Goal: Information Seeking & Learning: Learn about a topic

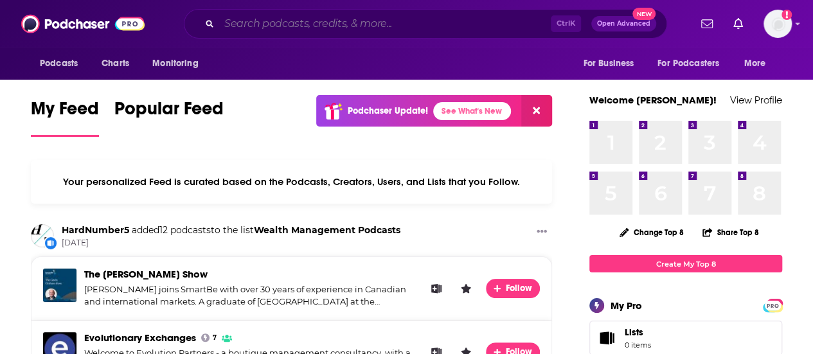
click at [339, 18] on input "Search podcasts, credits, & more..." at bounding box center [385, 23] width 332 height 21
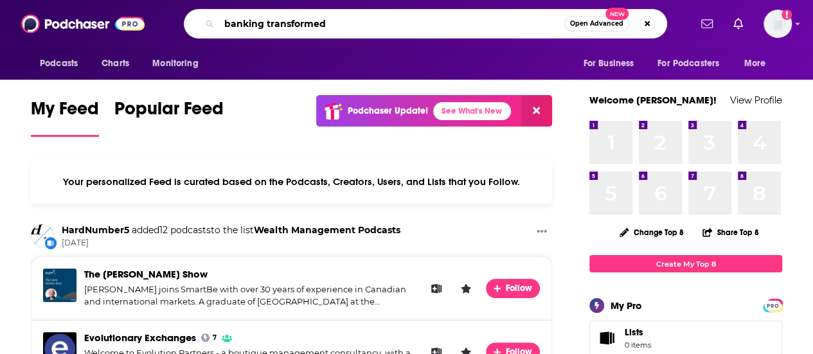
type input "banking transformed"
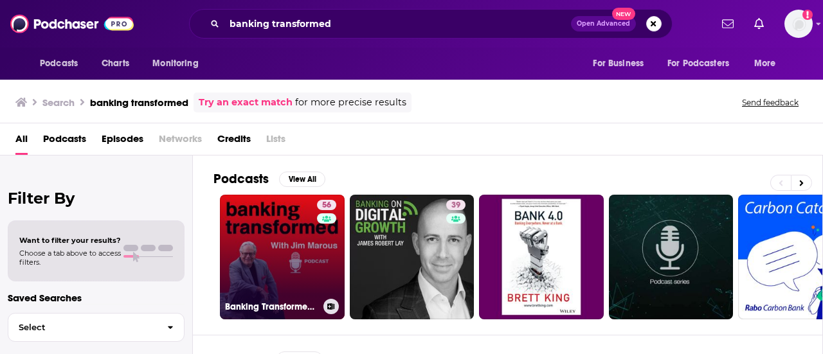
click at [294, 253] on link "56 Banking Transformed with Jim Marous" at bounding box center [282, 257] width 125 height 125
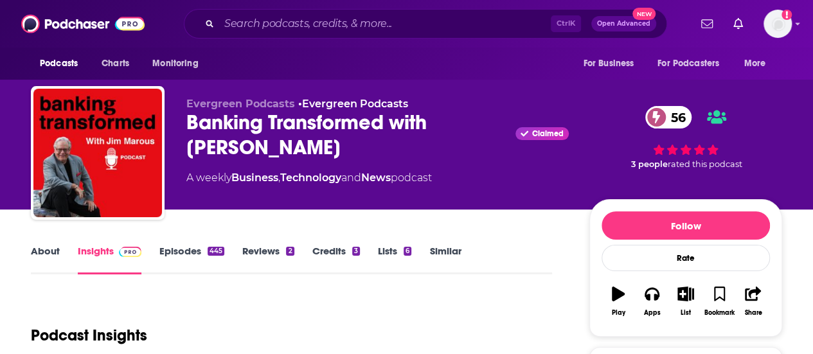
click at [192, 257] on link "Episodes 445" at bounding box center [191, 260] width 65 height 30
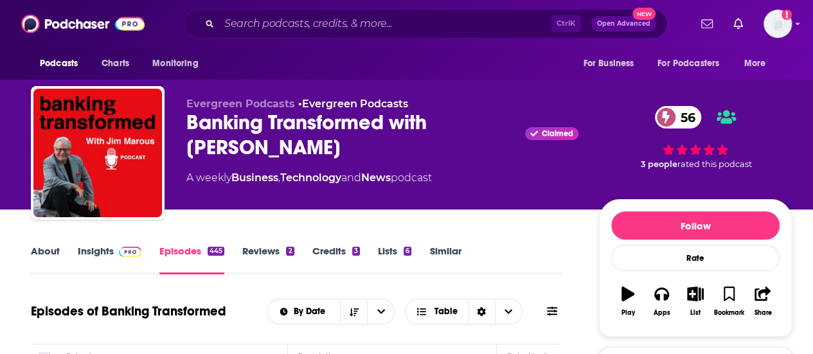
click at [443, 256] on link "Similar" at bounding box center [444, 260] width 31 height 30
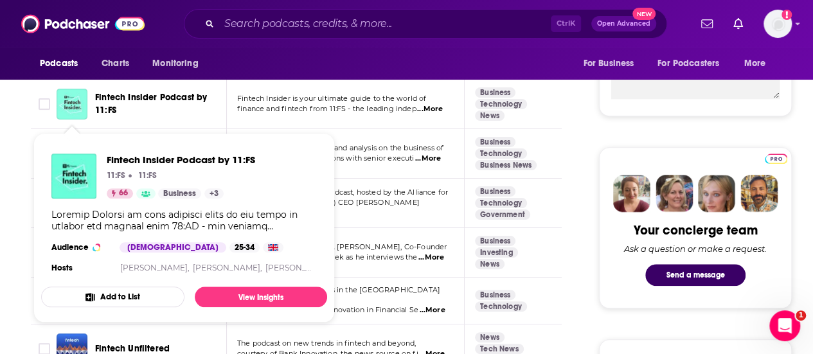
click at [75, 111] on img "Fintech Insider Podcast by 11:FS" at bounding box center [72, 104] width 31 height 31
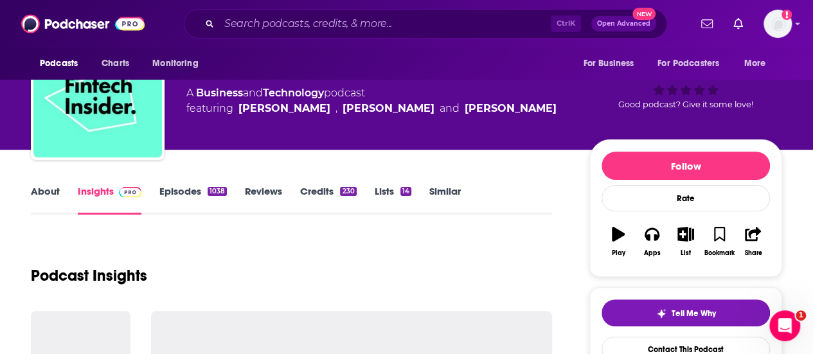
scroll to position [257, 0]
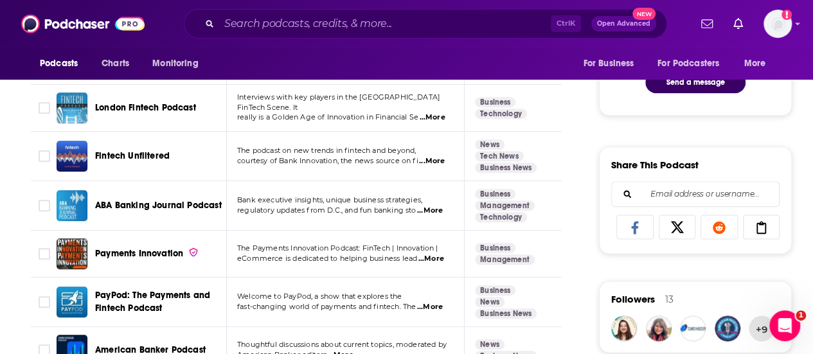
scroll to position [771, 0]
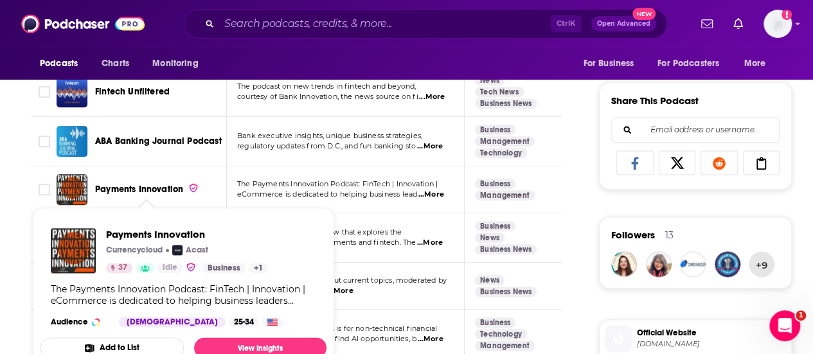
click at [137, 186] on span "Payments Innovation" at bounding box center [139, 189] width 88 height 11
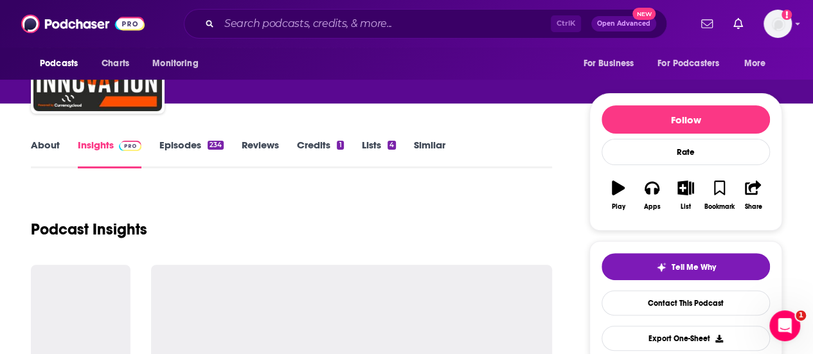
scroll to position [129, 0]
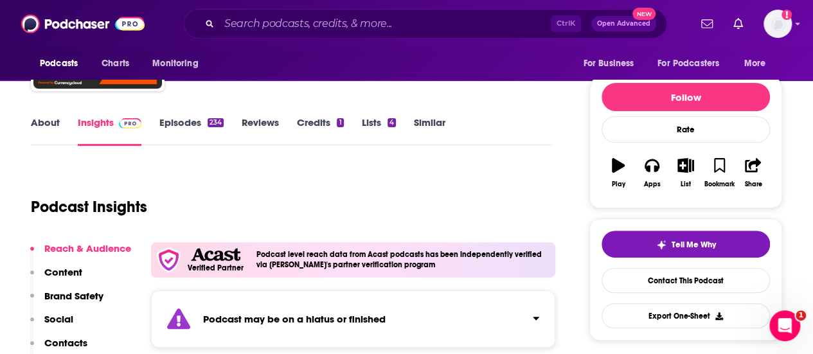
click at [166, 127] on link "Episodes 234" at bounding box center [191, 131] width 64 height 30
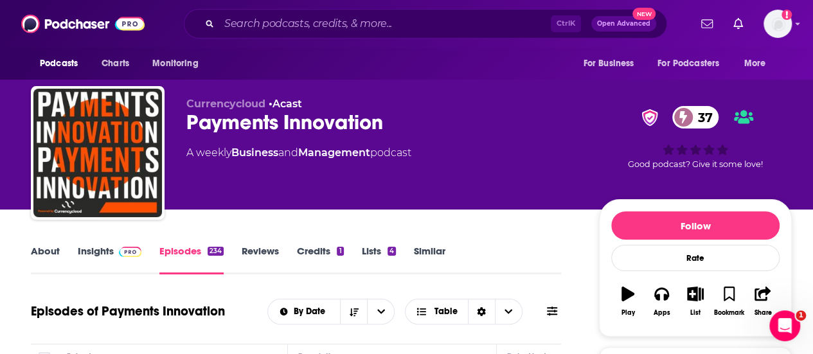
click at [100, 260] on link "Insights" at bounding box center [110, 260] width 64 height 30
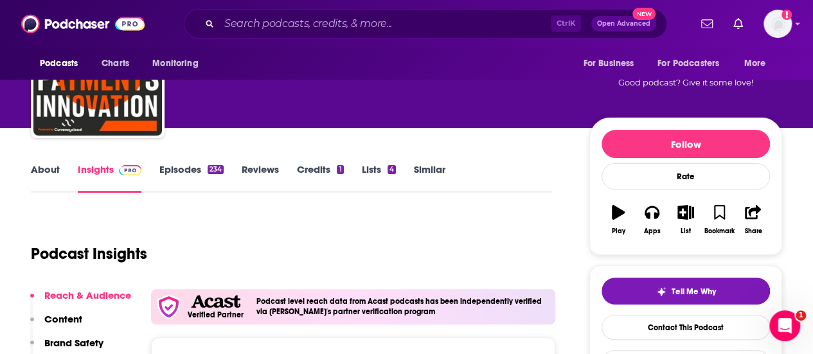
scroll to position [129, 0]
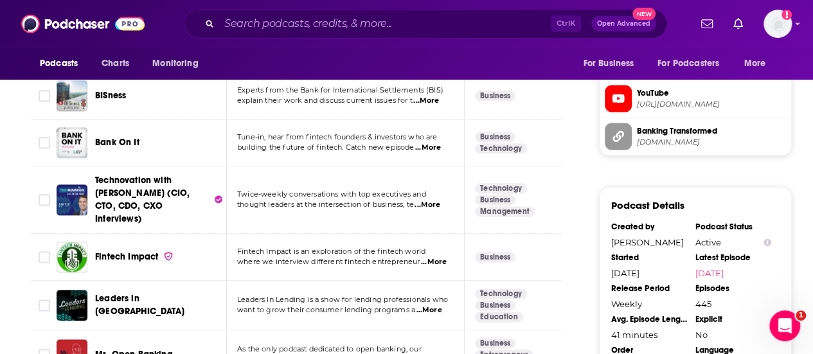
scroll to position [1221, 0]
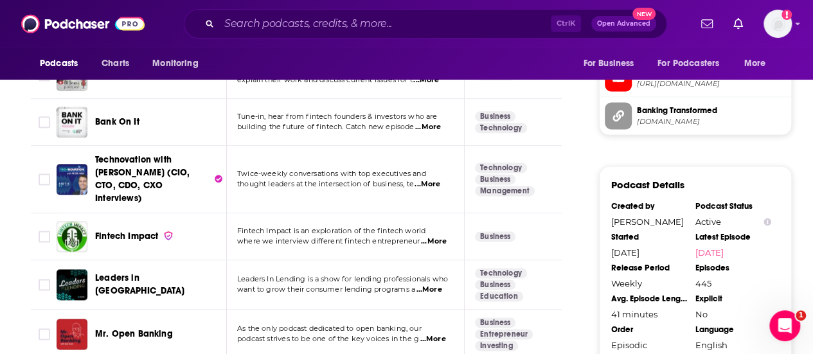
click at [429, 127] on span "...More" at bounding box center [428, 128] width 26 height 10
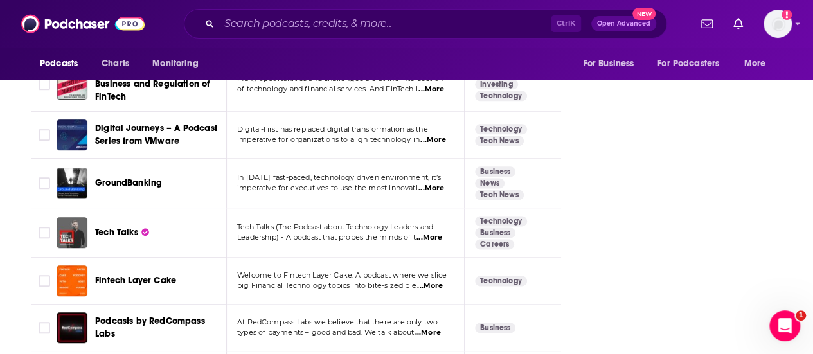
scroll to position [3278, 0]
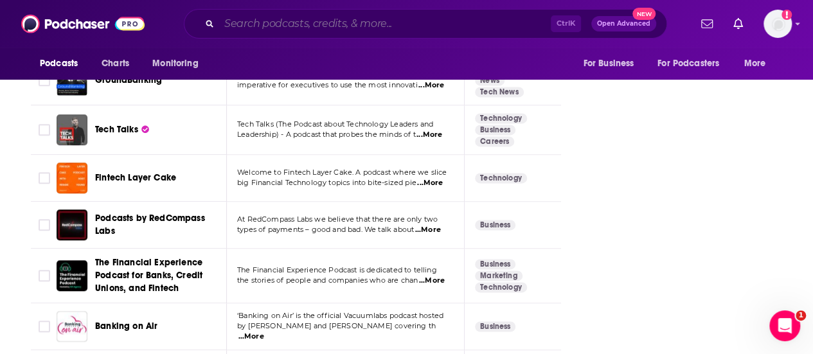
click at [270, 26] on input "Search podcasts, credits, & more..." at bounding box center [385, 23] width 332 height 21
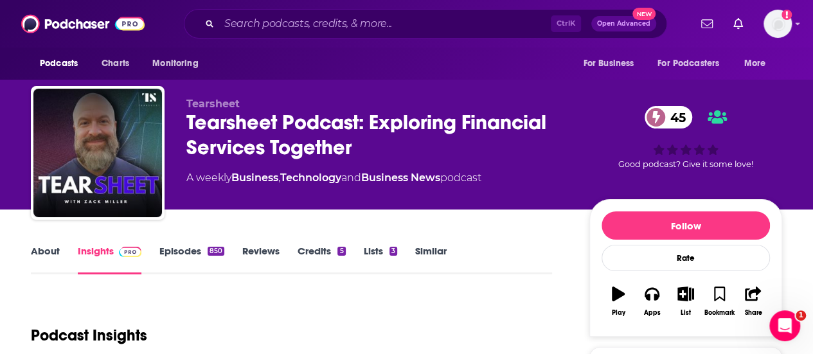
click at [194, 249] on link "Episodes 850" at bounding box center [191, 260] width 65 height 30
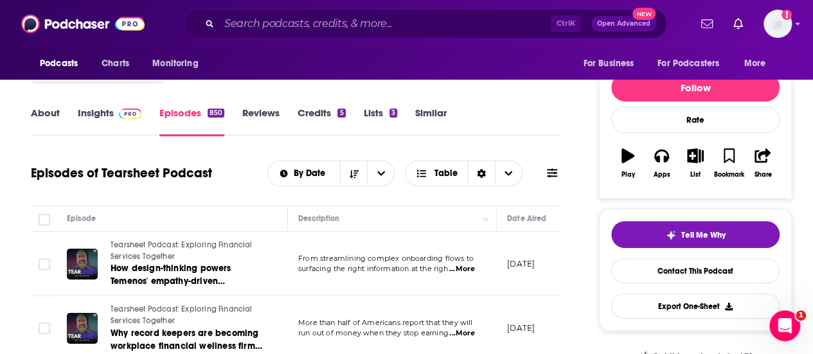
scroll to position [193, 0]
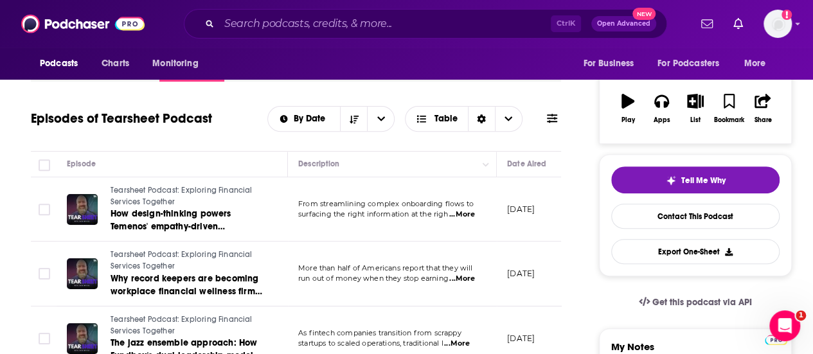
click at [464, 216] on span "...More" at bounding box center [462, 215] width 26 height 10
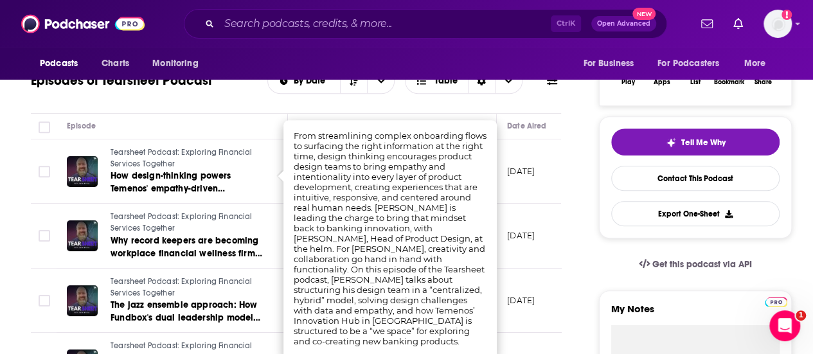
scroll to position [257, 0]
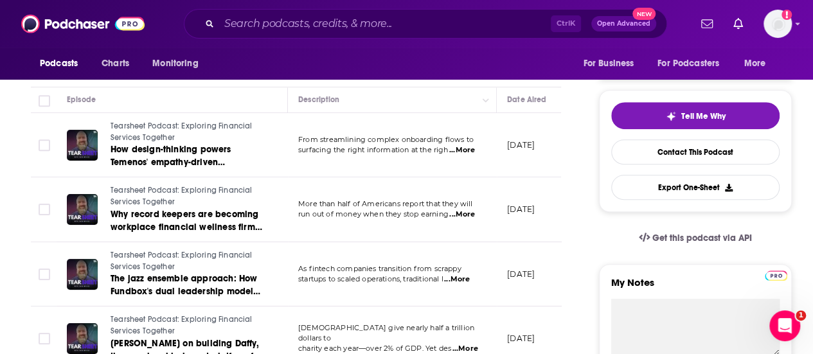
click at [469, 214] on span "...More" at bounding box center [462, 215] width 26 height 10
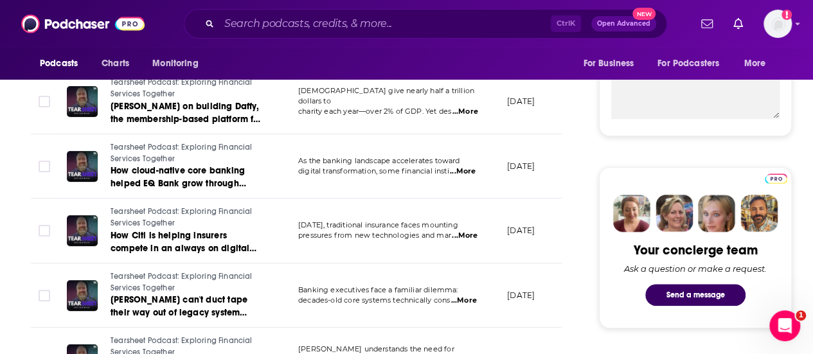
scroll to position [514, 0]
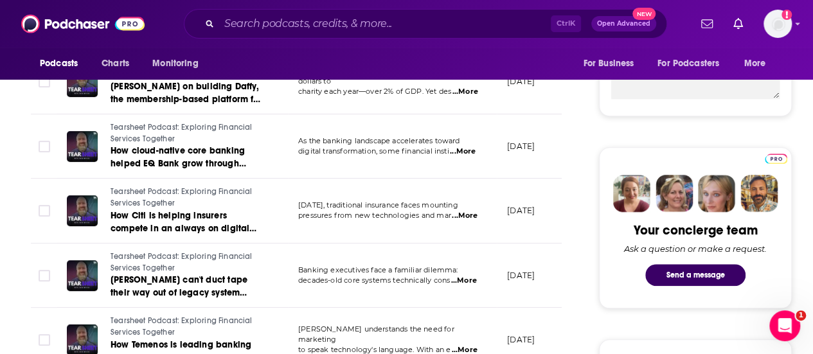
click at [460, 220] on td "Today, traditional insurance faces mounting pressures from new technologies and…" at bounding box center [392, 211] width 209 height 65
click at [461, 217] on span "...More" at bounding box center [465, 216] width 26 height 10
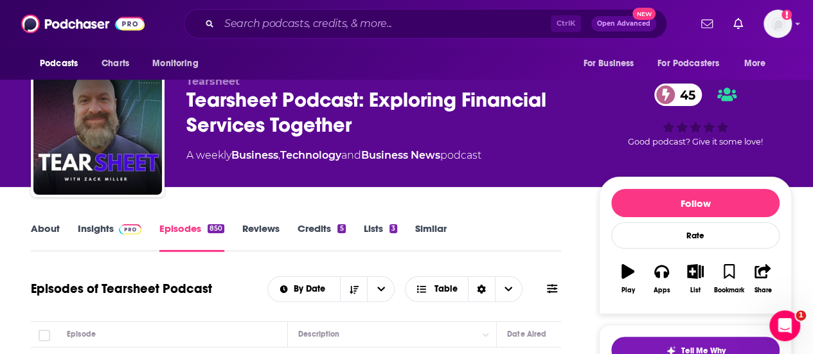
scroll to position [0, 0]
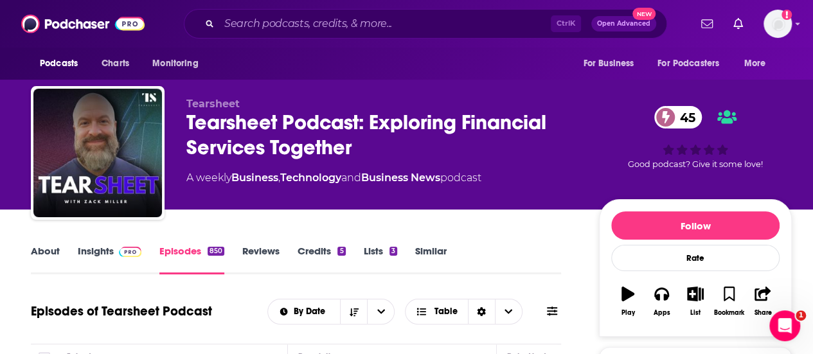
click at [438, 244] on div "About Insights Episodes 850 Reviews Credits 5 Lists 3 Similar" at bounding box center [296, 258] width 530 height 31
click at [437, 249] on link "Similar" at bounding box center [430, 260] width 31 height 30
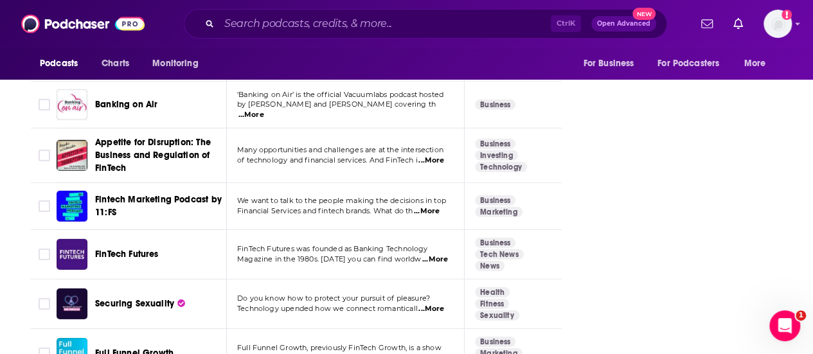
scroll to position [2306, 0]
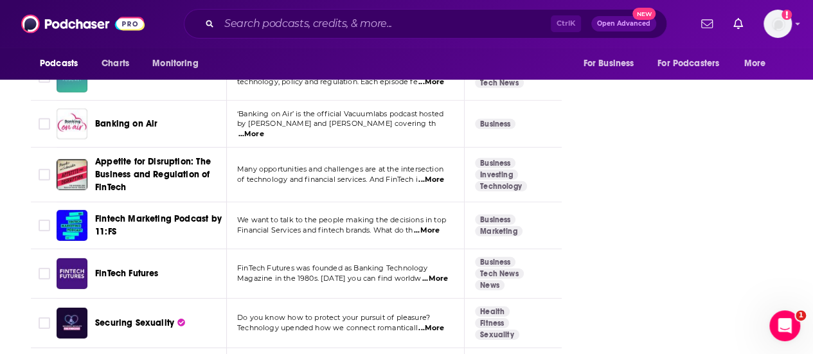
click at [183, 213] on span "Fintech Marketing Podcast by 11:FS" at bounding box center [158, 225] width 127 height 24
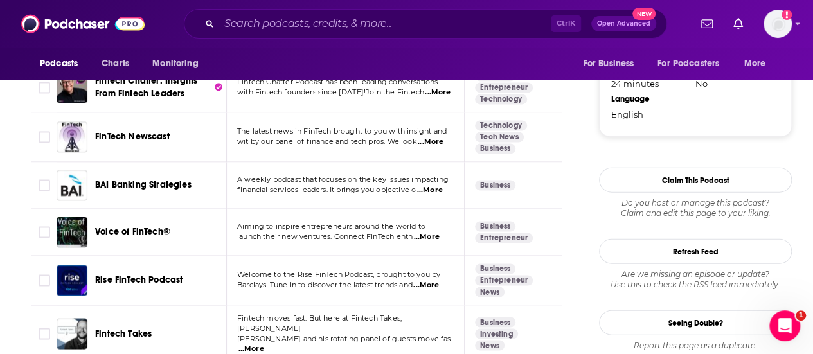
scroll to position [1542, 0]
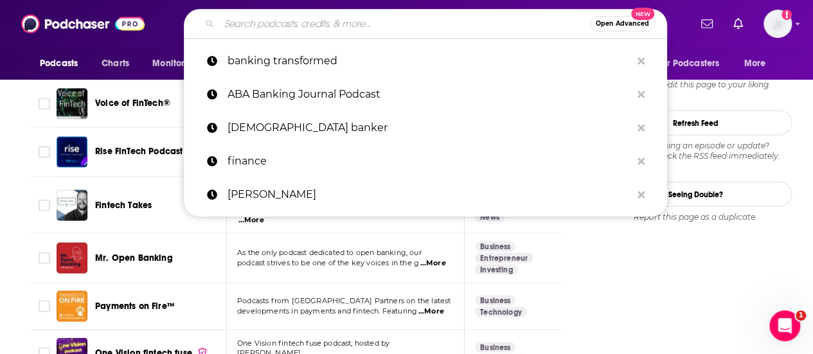
click at [357, 26] on input "Search podcasts, credits, & more..." at bounding box center [404, 23] width 371 height 21
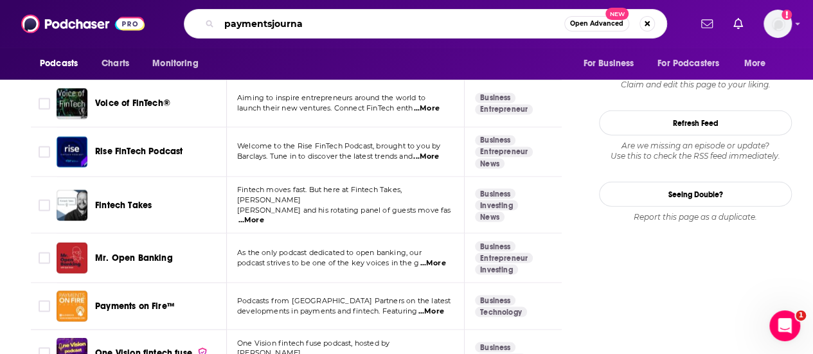
type input "paymentsjournal"
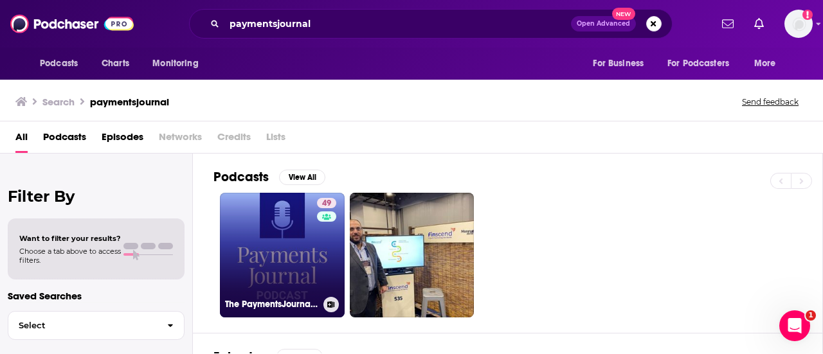
click at [267, 234] on link "49 The PaymentsJournal Podcast" at bounding box center [282, 255] width 125 height 125
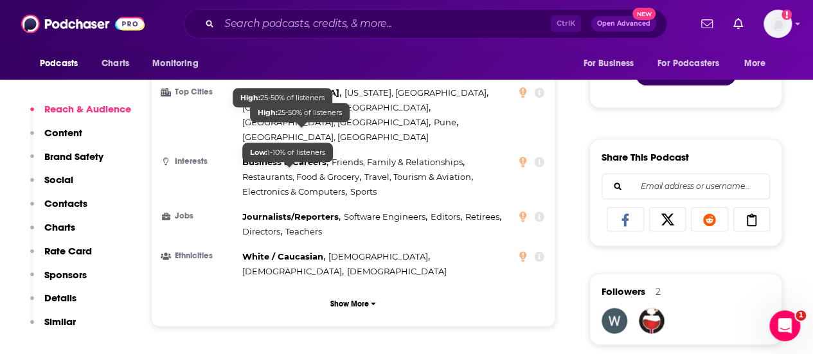
scroll to position [771, 0]
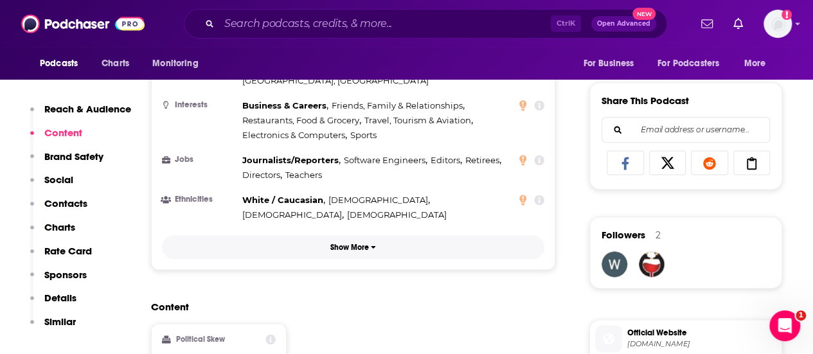
click at [361, 243] on p "Show More" at bounding box center [349, 247] width 39 height 9
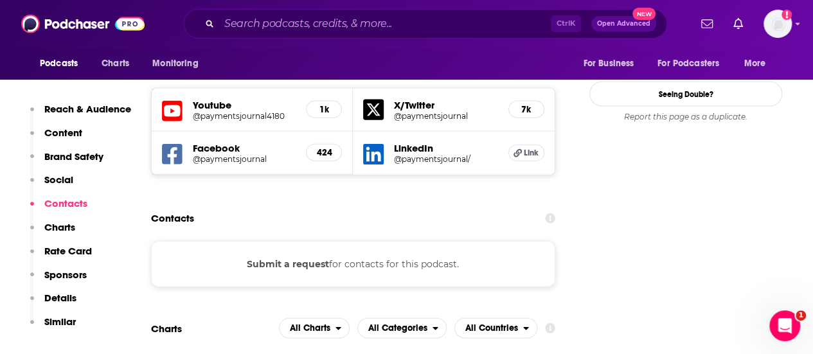
scroll to position [1414, 0]
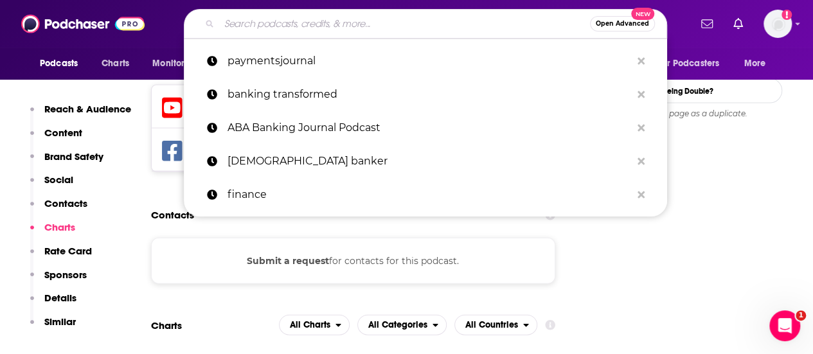
click at [239, 17] on input "Search podcasts, credits, & more..." at bounding box center [404, 23] width 371 height 21
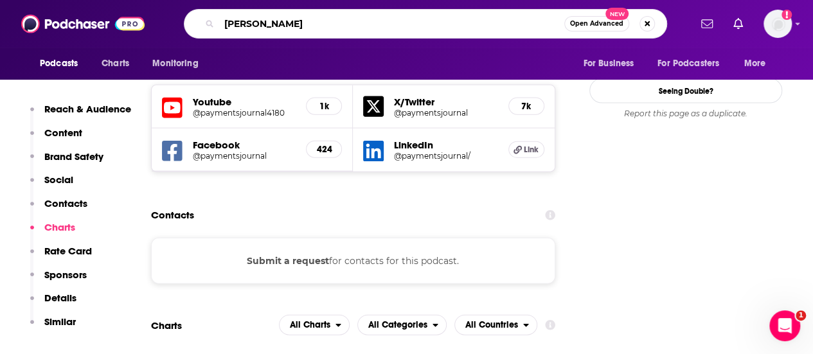
type input "chris reagan"
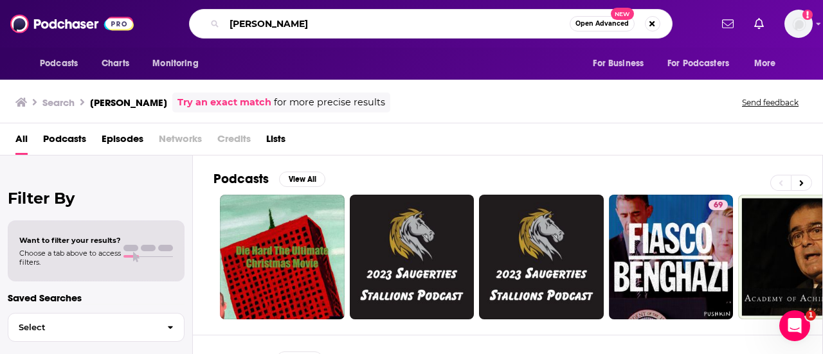
drag, startPoint x: 293, startPoint y: 23, endPoint x: 172, endPoint y: 1, distance: 123.5
click at [181, 15] on div "chris reagan Open Advanced New" at bounding box center [430, 24] width 560 height 30
type input "o"
type input "money"
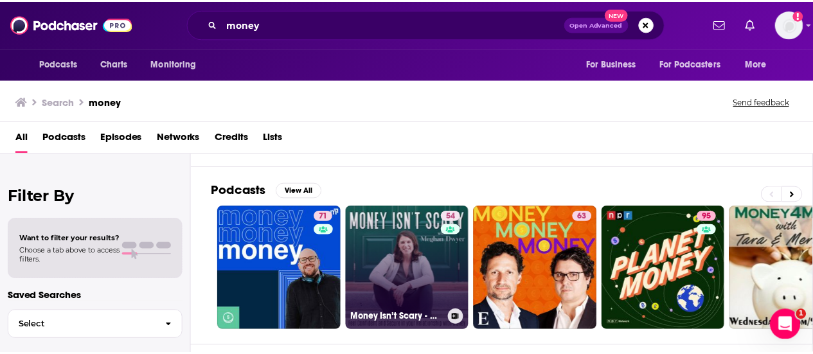
scroll to position [257, 0]
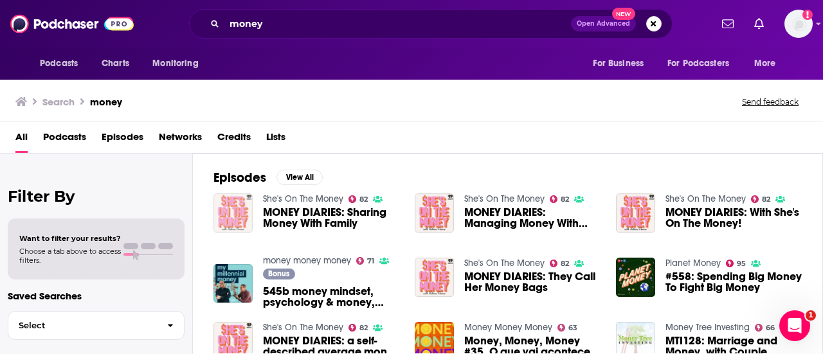
click at [233, 206] on img "MONEY DIARIES: Sharing Money With Family" at bounding box center [232, 212] width 39 height 39
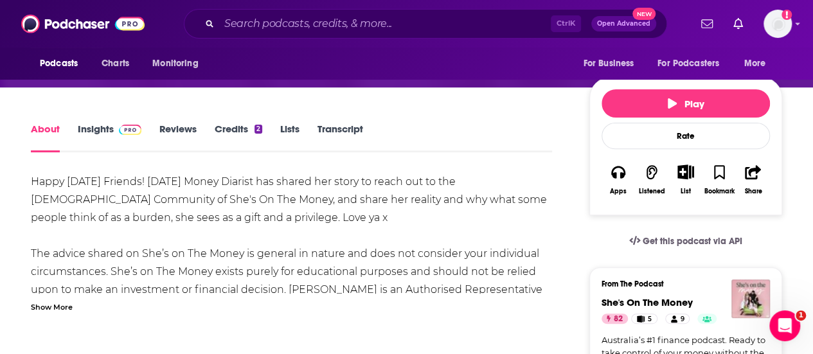
scroll to position [129, 0]
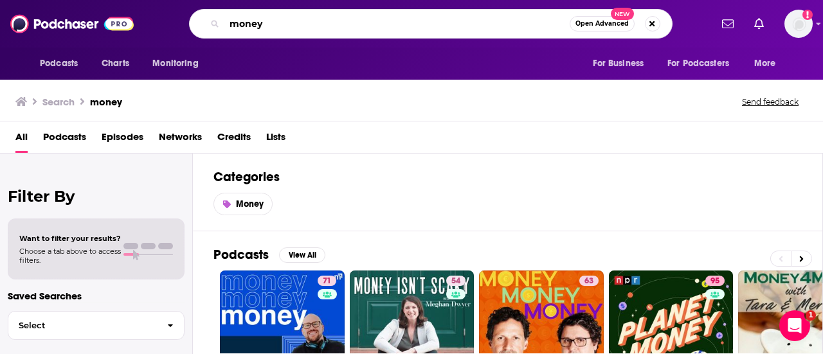
drag, startPoint x: 286, startPoint y: 22, endPoint x: 222, endPoint y: 20, distance: 64.3
click at [222, 20] on div "money Open Advanced New" at bounding box center [430, 24] width 483 height 30
paste input "The Financial Executives Edge"
type input "The Financial Executives Edge"
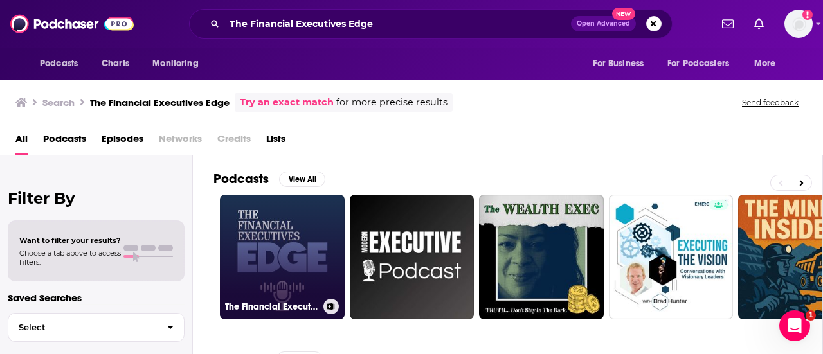
click at [278, 221] on link "The Financial Executives Edge" at bounding box center [282, 257] width 125 height 125
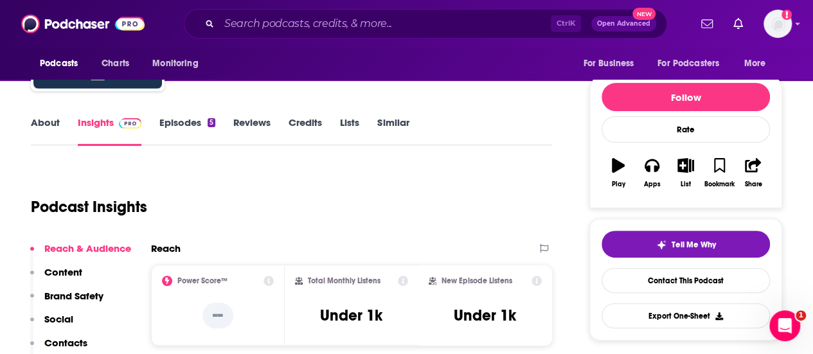
scroll to position [193, 0]
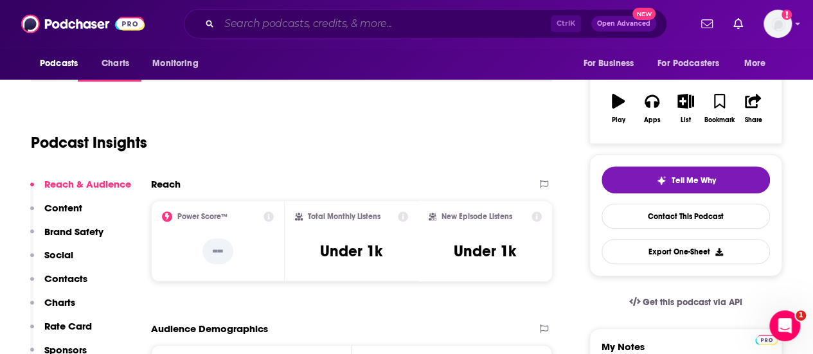
click at [340, 24] on input "Search podcasts, credits, & more..." at bounding box center [385, 23] width 332 height 21
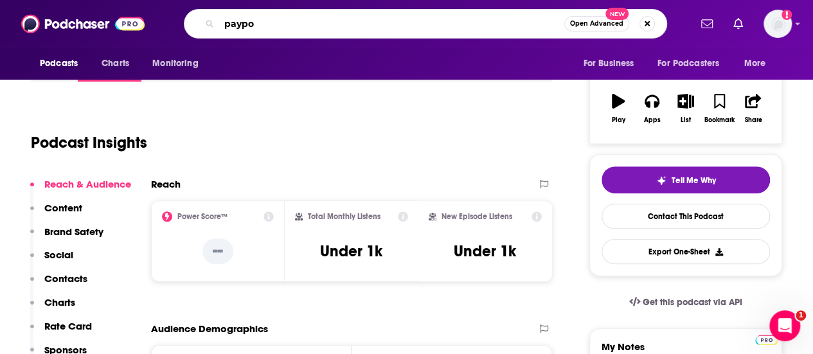
type input "paypod"
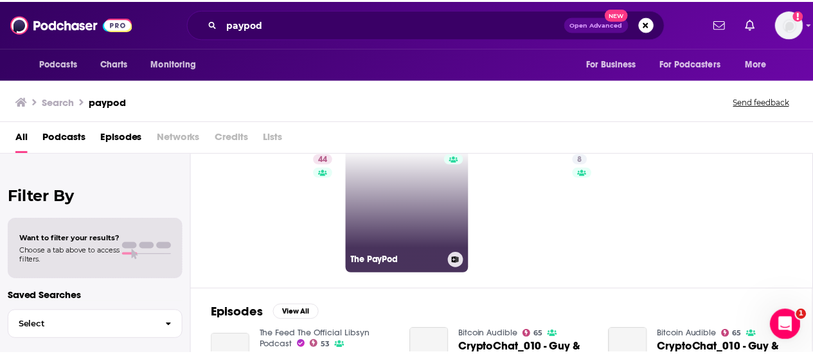
scroll to position [64, 0]
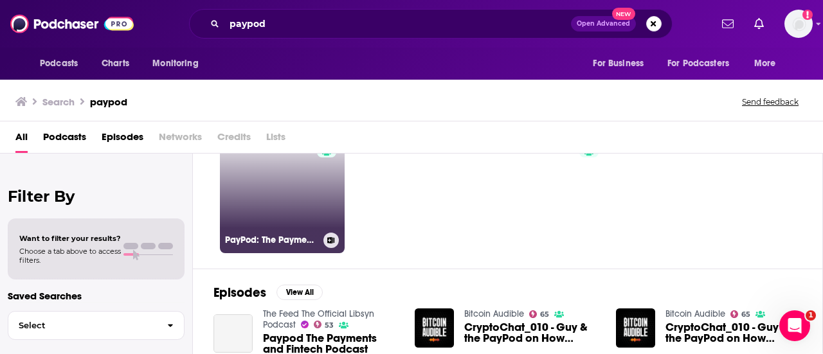
click at [308, 190] on link "44 PayPod: The Payments and Fintech Podcast" at bounding box center [282, 191] width 125 height 125
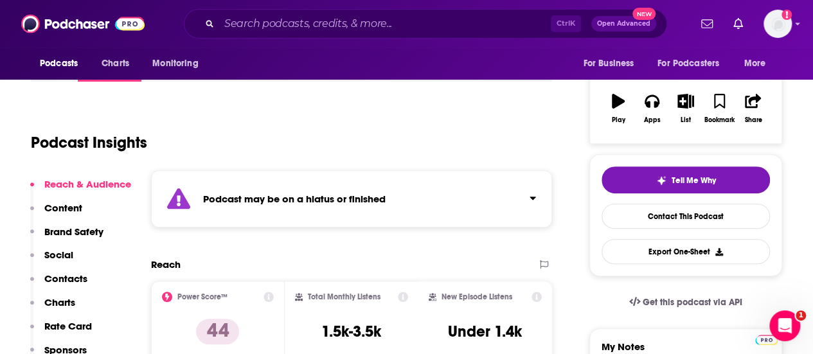
scroll to position [64, 0]
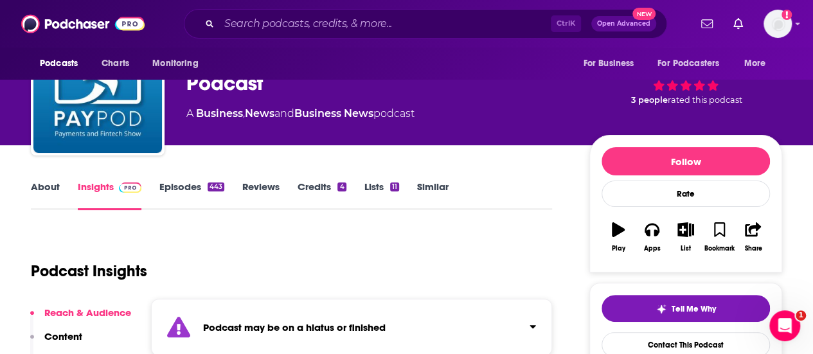
click at [170, 187] on link "Episodes 443" at bounding box center [191, 196] width 65 height 30
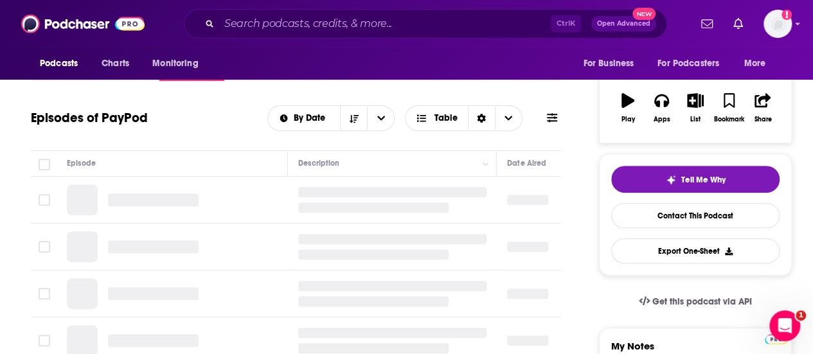
scroll to position [193, 0]
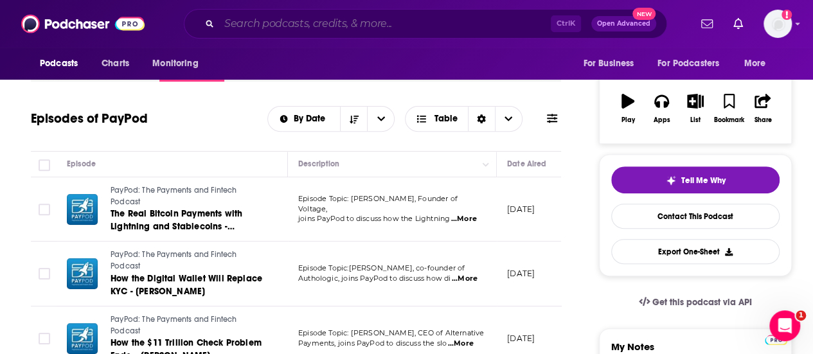
click at [286, 33] on input "Search podcasts, credits, & more..." at bounding box center [385, 23] width 332 height 21
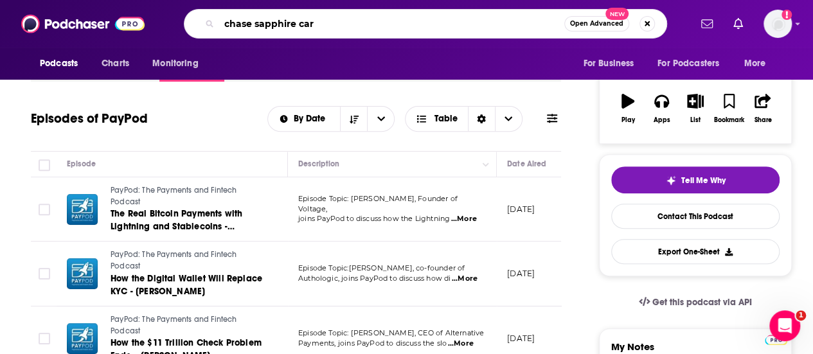
type input "chase sapphire card"
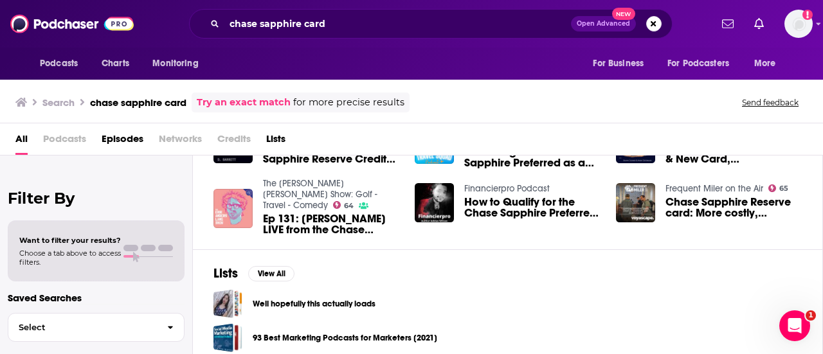
scroll to position [122, 0]
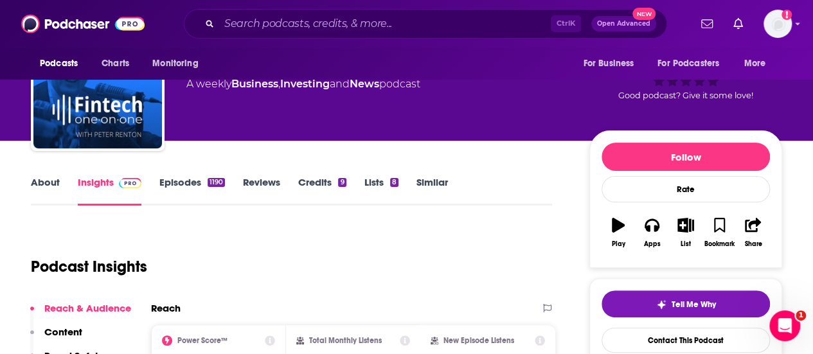
scroll to position [64, 0]
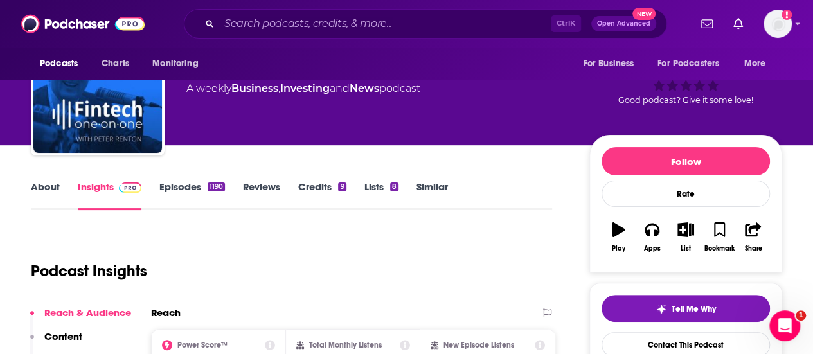
click at [172, 191] on link "Episodes 1190" at bounding box center [192, 196] width 66 height 30
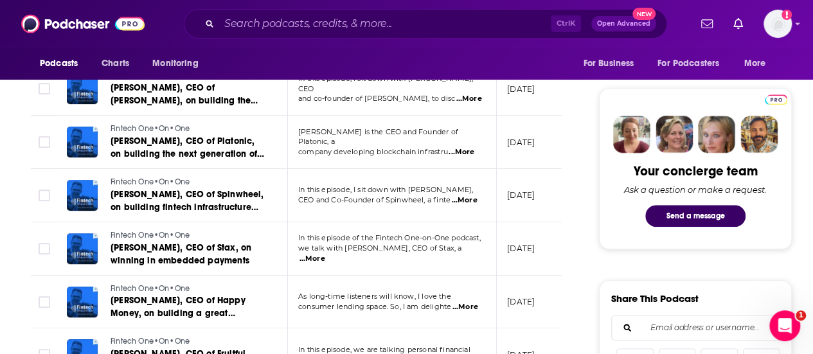
scroll to position [578, 0]
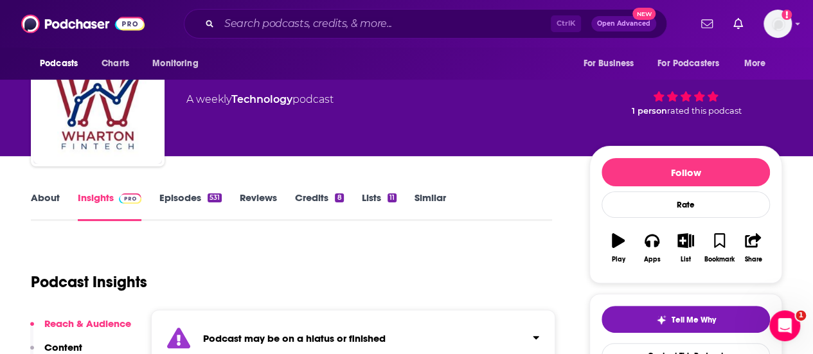
scroll to position [193, 0]
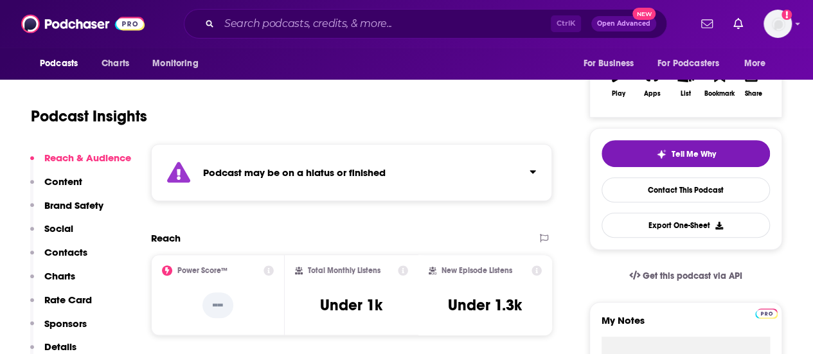
scroll to position [257, 0]
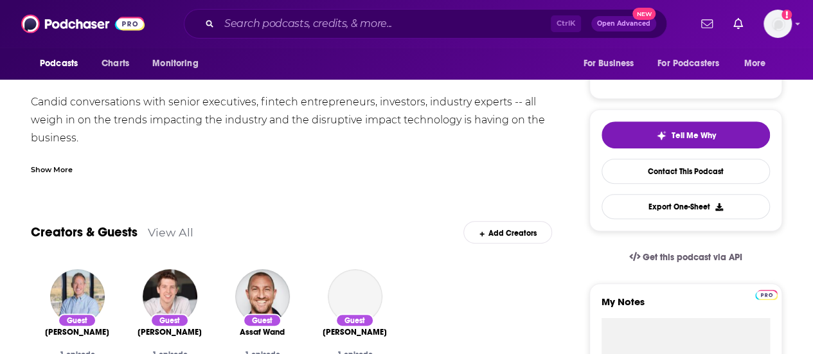
scroll to position [151, 0]
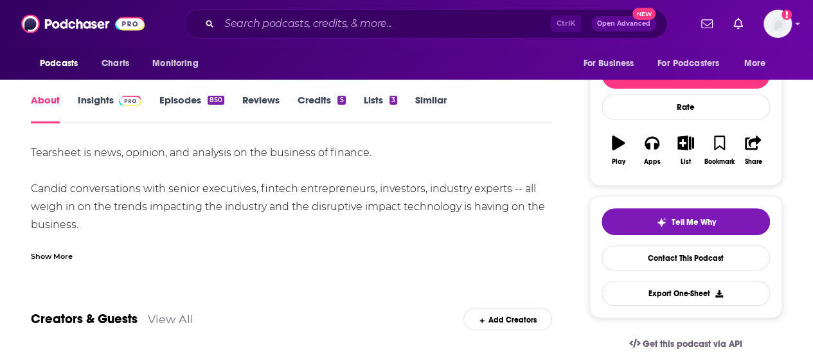
click at [58, 256] on div "Show More" at bounding box center [52, 255] width 42 height 12
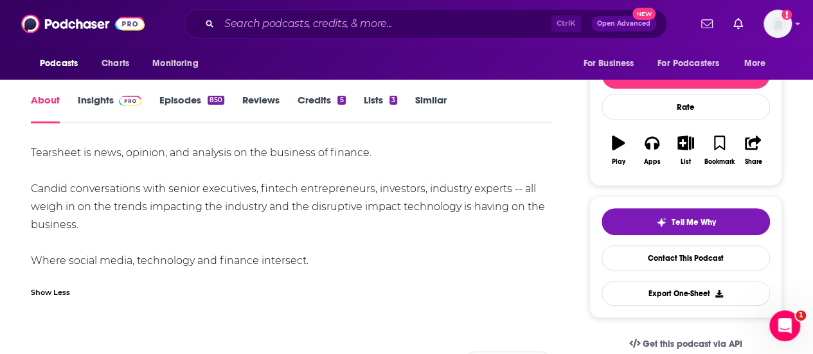
scroll to position [0, 0]
